Goal: Information Seeking & Learning: Learn about a topic

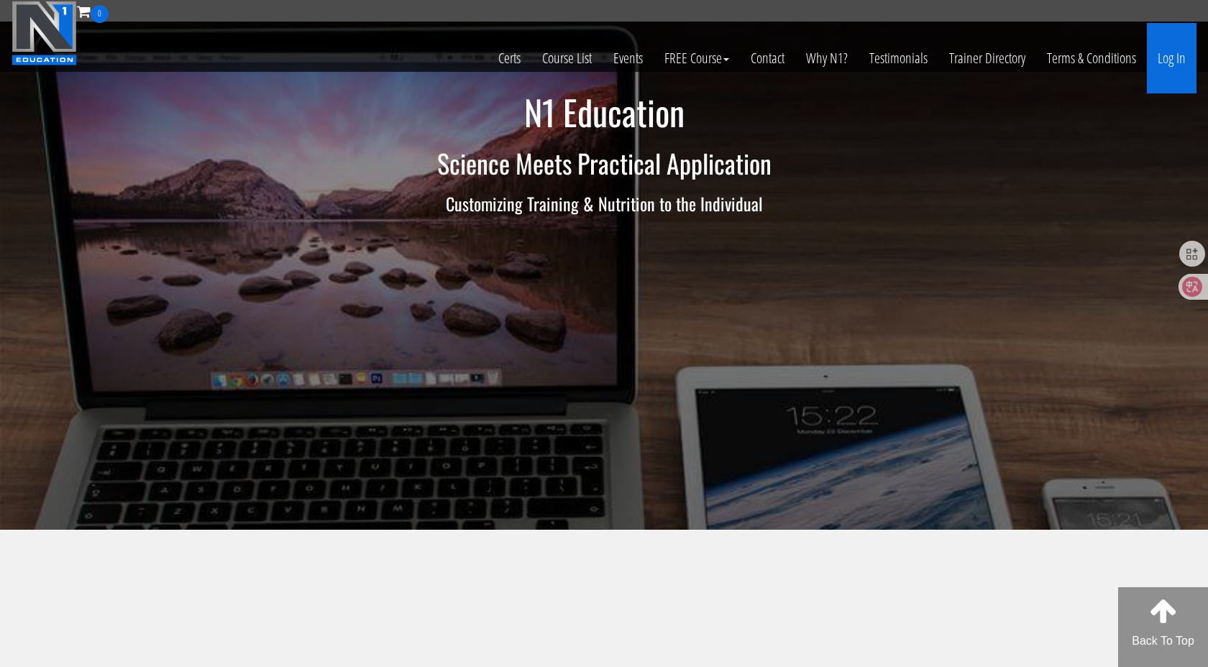
click at [1168, 55] on link "Log In" at bounding box center [1172, 58] width 50 height 70
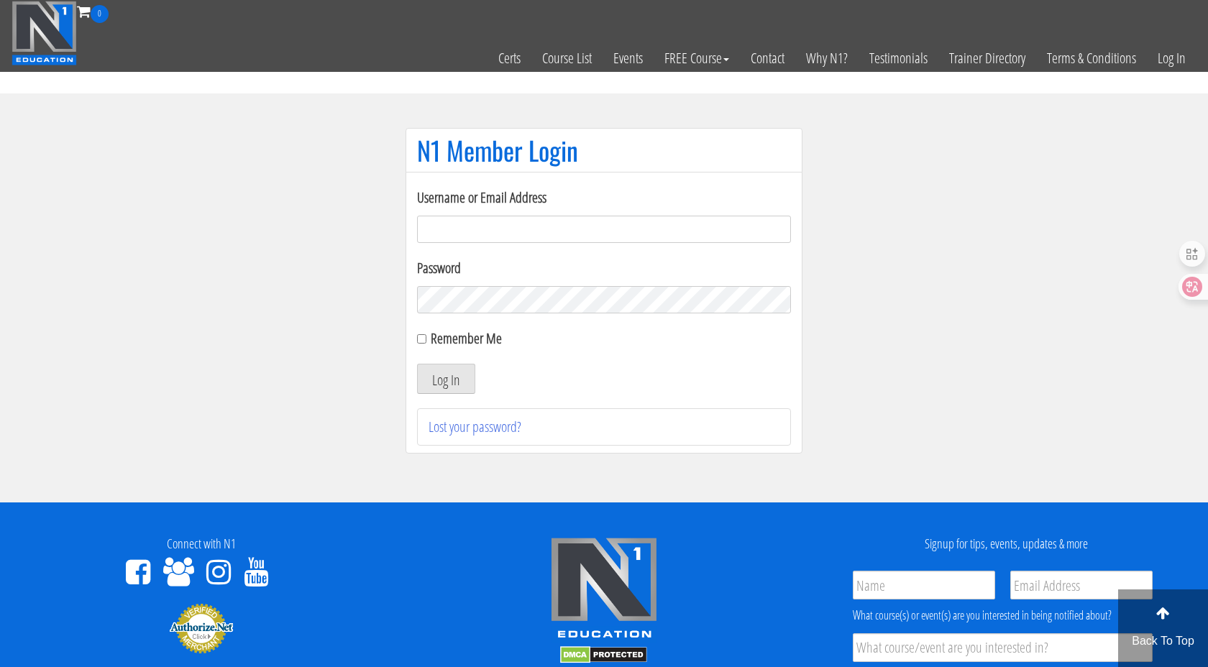
click at [569, 239] on input "Username or Email Address" at bounding box center [604, 229] width 374 height 27
type input "[EMAIL_ADDRESS][DOMAIN_NAME]"
click at [447, 371] on button "Log In" at bounding box center [446, 379] width 58 height 30
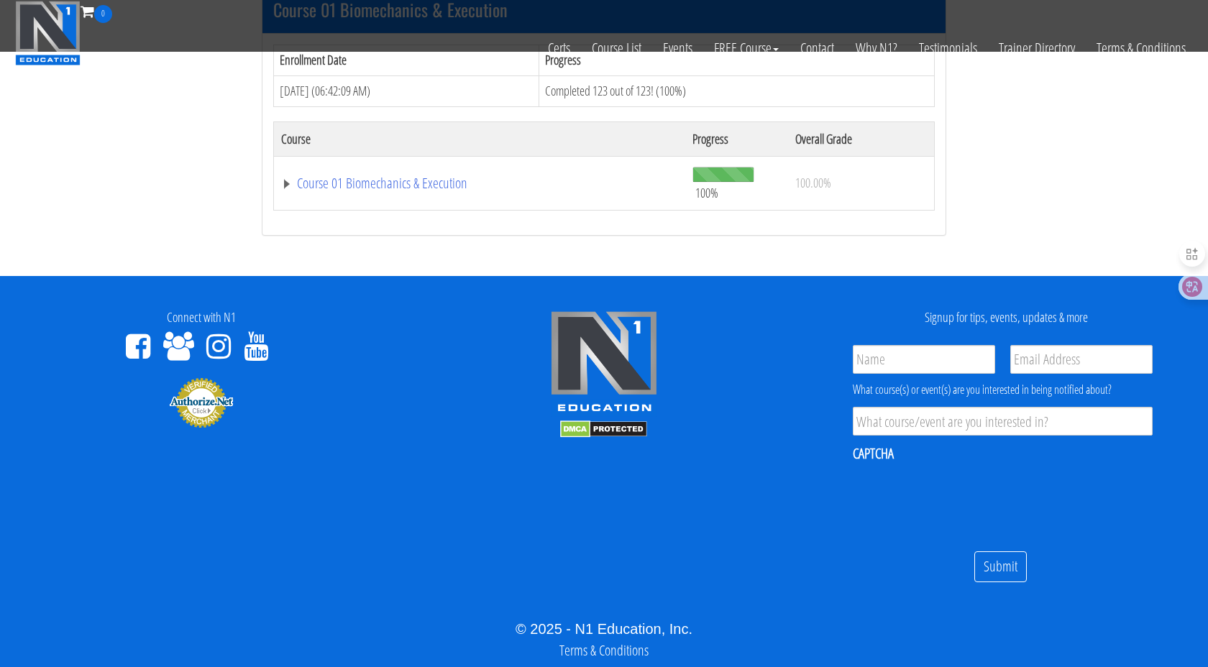
scroll to position [554, 0]
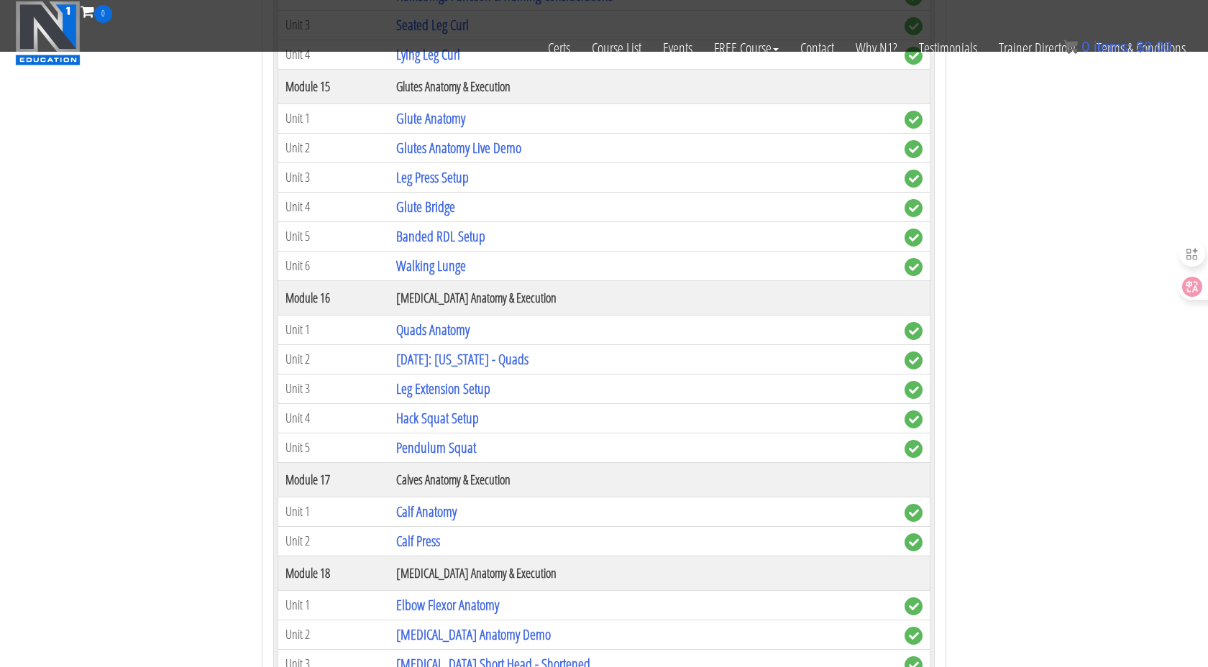
scroll to position [3930, 0]
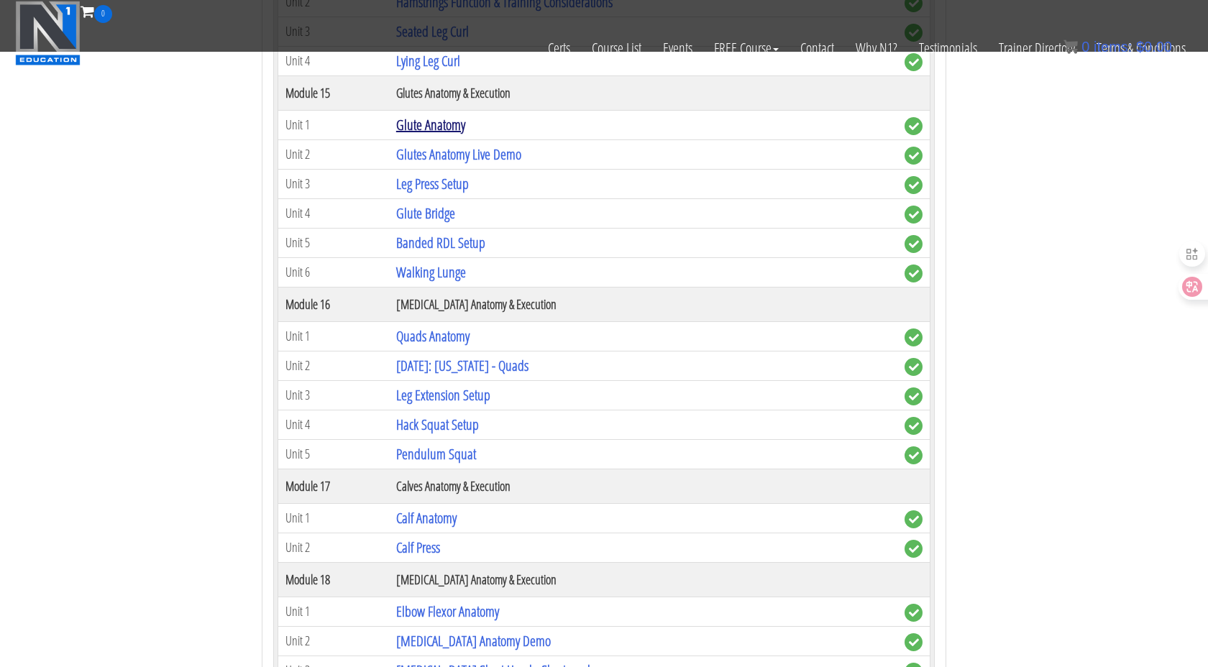
click at [431, 126] on link "Glute Anatomy" at bounding box center [430, 124] width 69 height 19
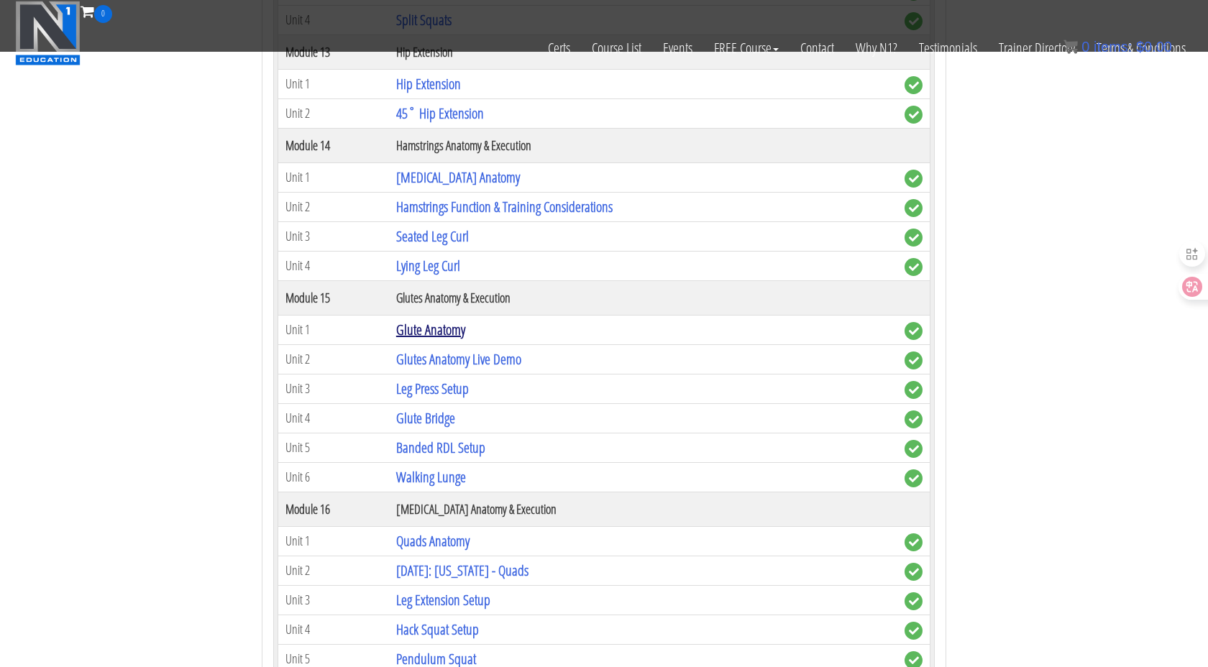
scroll to position [3648, 0]
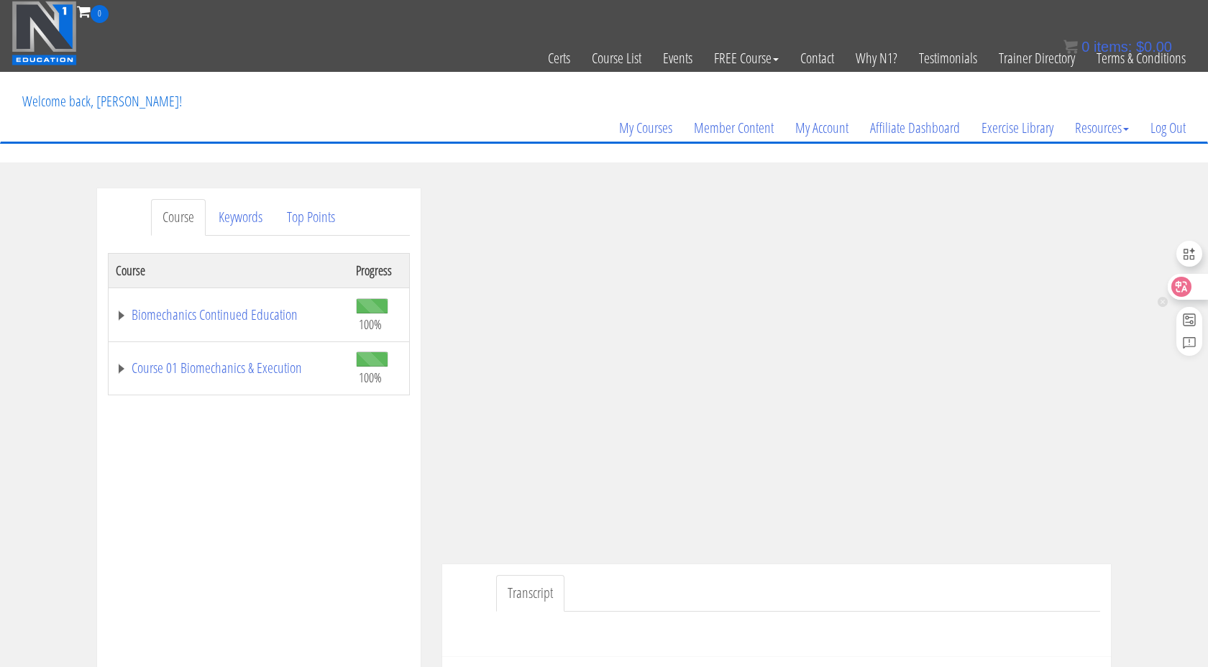
click at [1184, 284] on icon at bounding box center [1181, 287] width 14 height 14
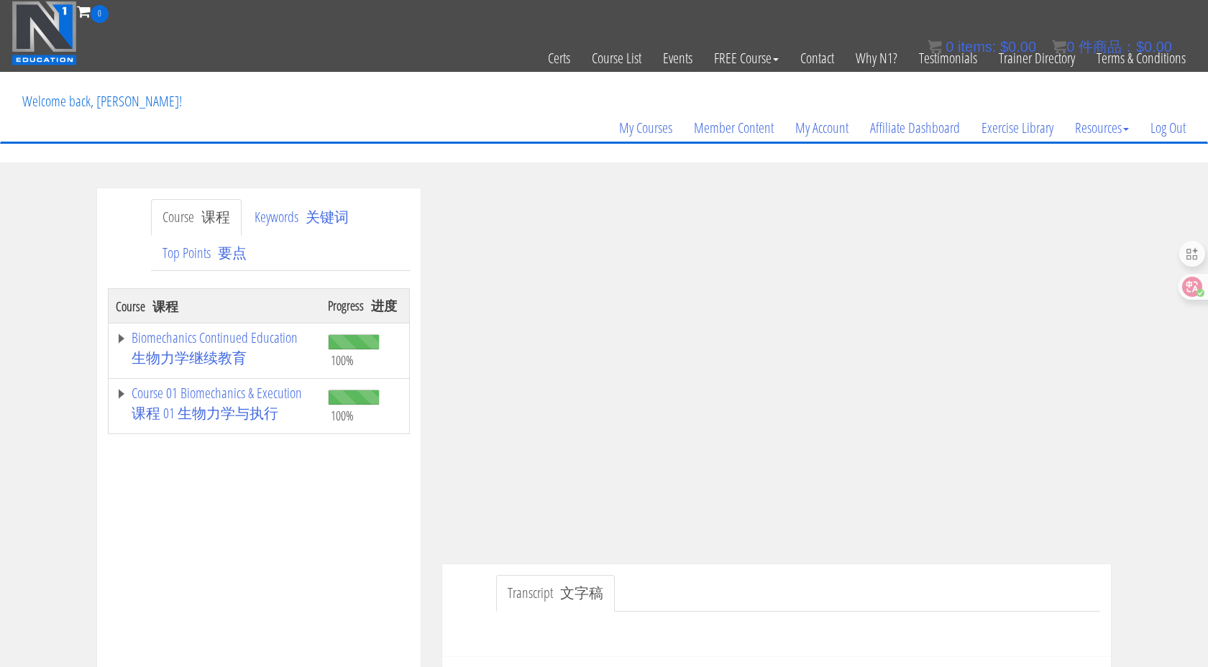
click at [403, 561] on div "Course 课程 Progress 进度 Biomechanics Continued Education 生物力学继续教育 100% Module 1 C…" at bounding box center [259, 647] width 302 height 719
